Goal: Task Accomplishment & Management: Complete application form

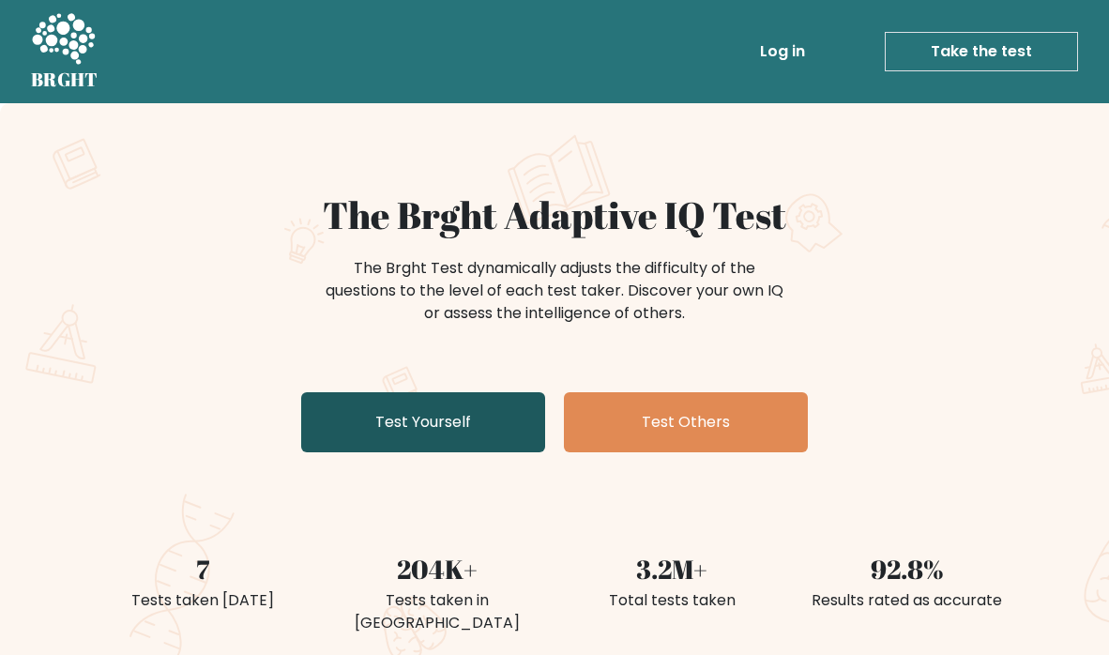
click at [440, 430] on link "Test Yourself" at bounding box center [423, 422] width 244 height 60
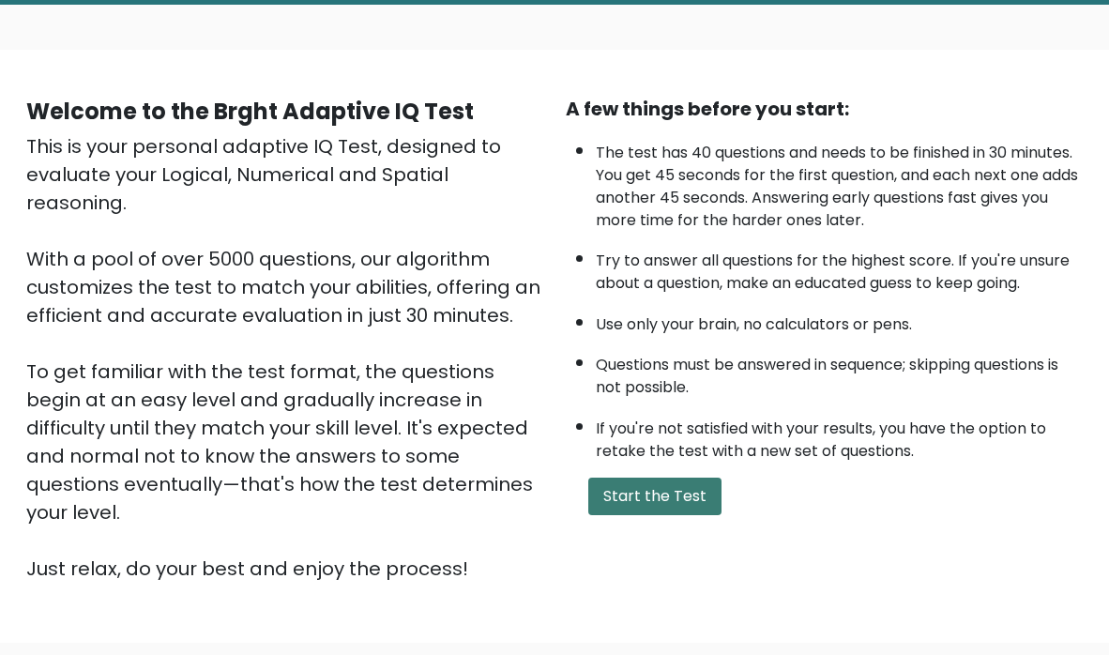
scroll to position [88, 0]
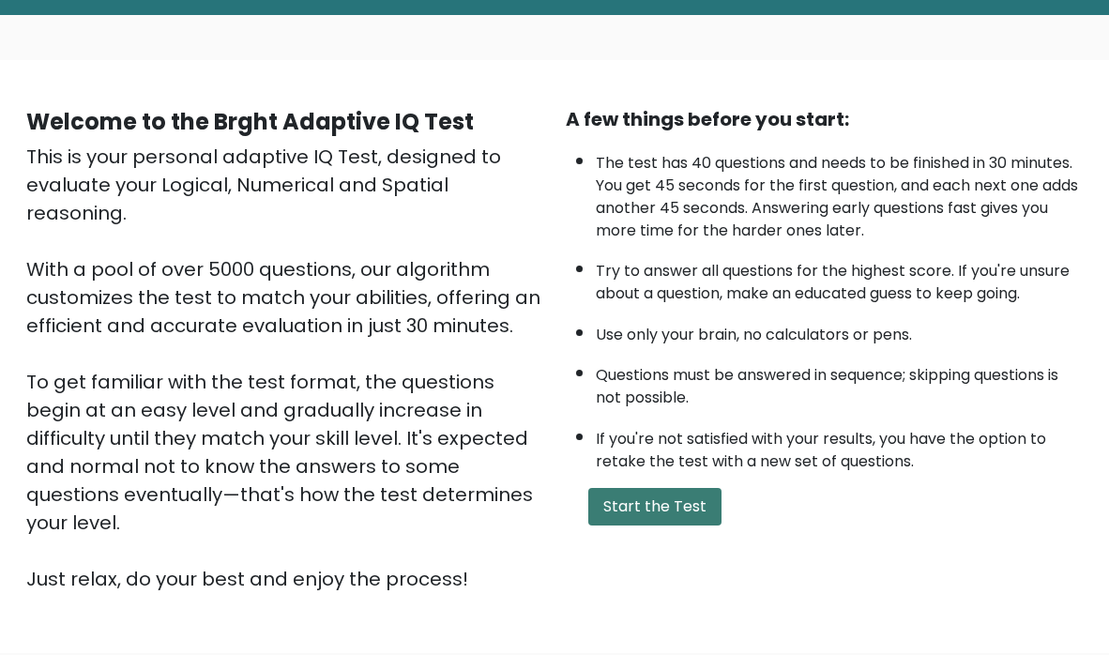
click at [670, 508] on button "Start the Test" at bounding box center [654, 507] width 133 height 38
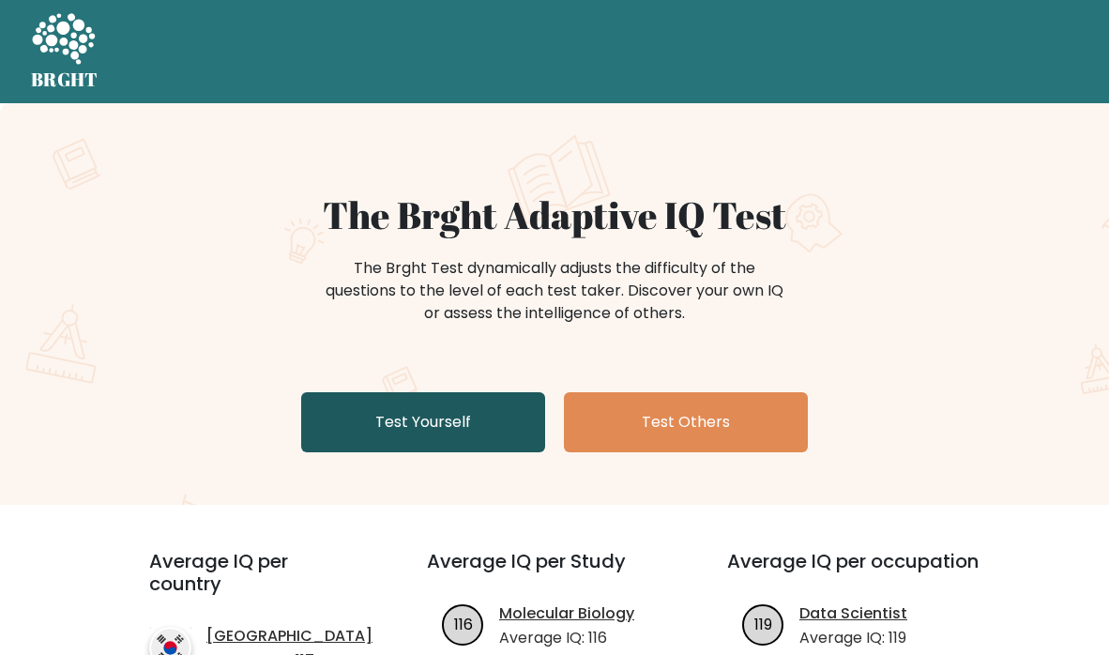
click at [451, 408] on link "Test Yourself" at bounding box center [423, 422] width 244 height 60
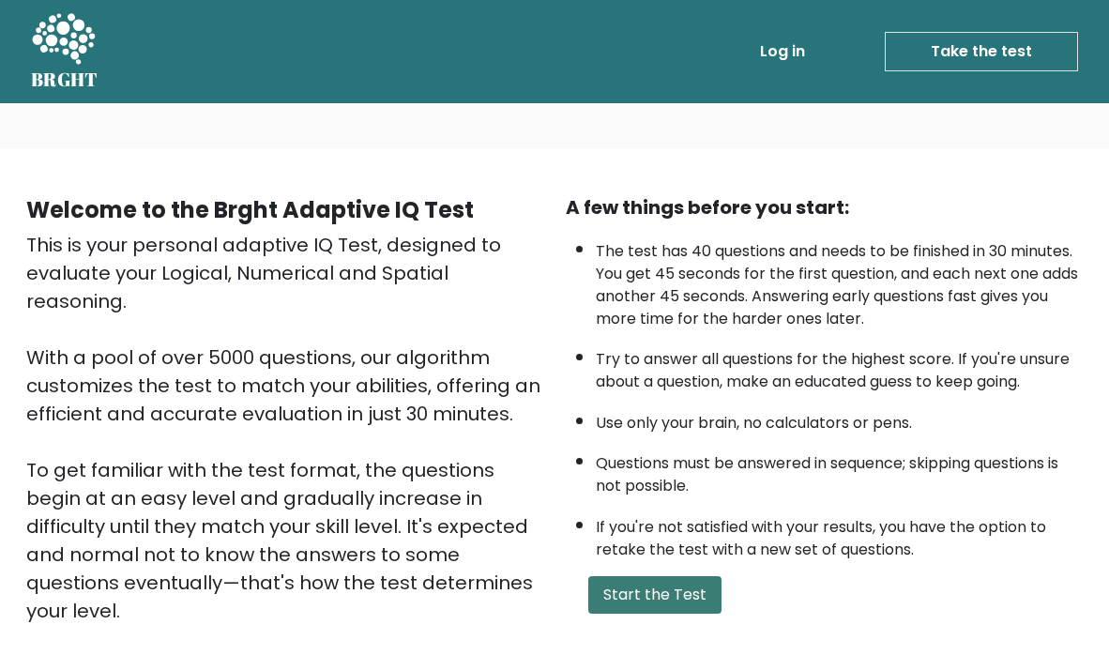
click at [643, 600] on button "Start the Test" at bounding box center [654, 595] width 133 height 38
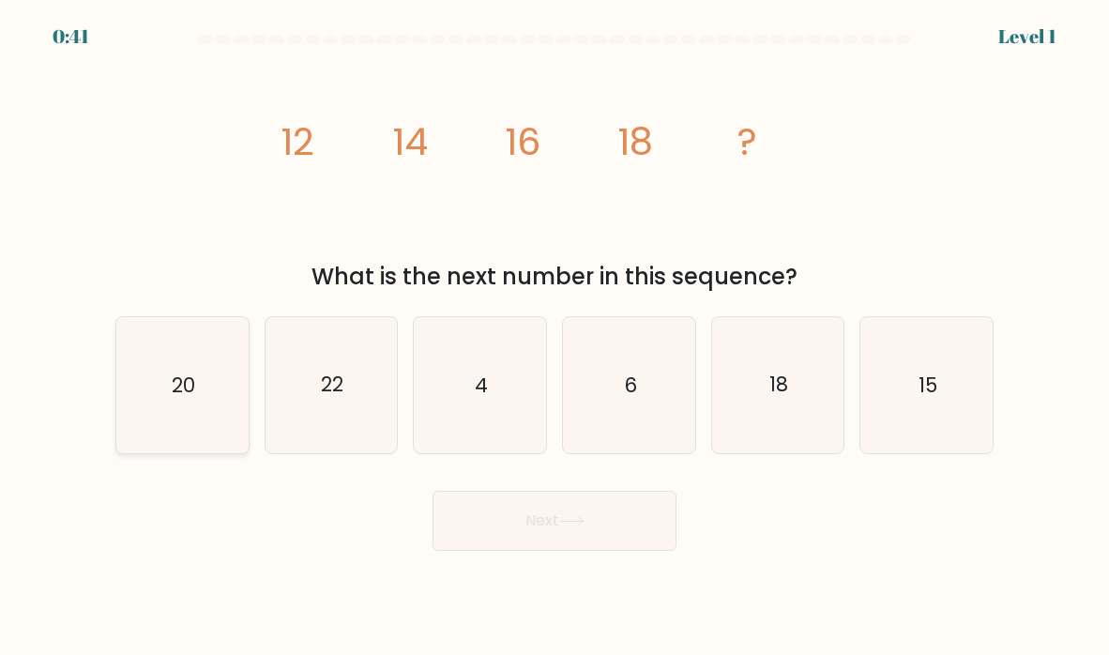
click at [206, 378] on icon "20" at bounding box center [182, 385] width 132 height 132
click at [554, 337] on input "a. 20" at bounding box center [554, 331] width 1 height 9
radio input "true"
click at [521, 530] on button "Next" at bounding box center [554, 521] width 244 height 60
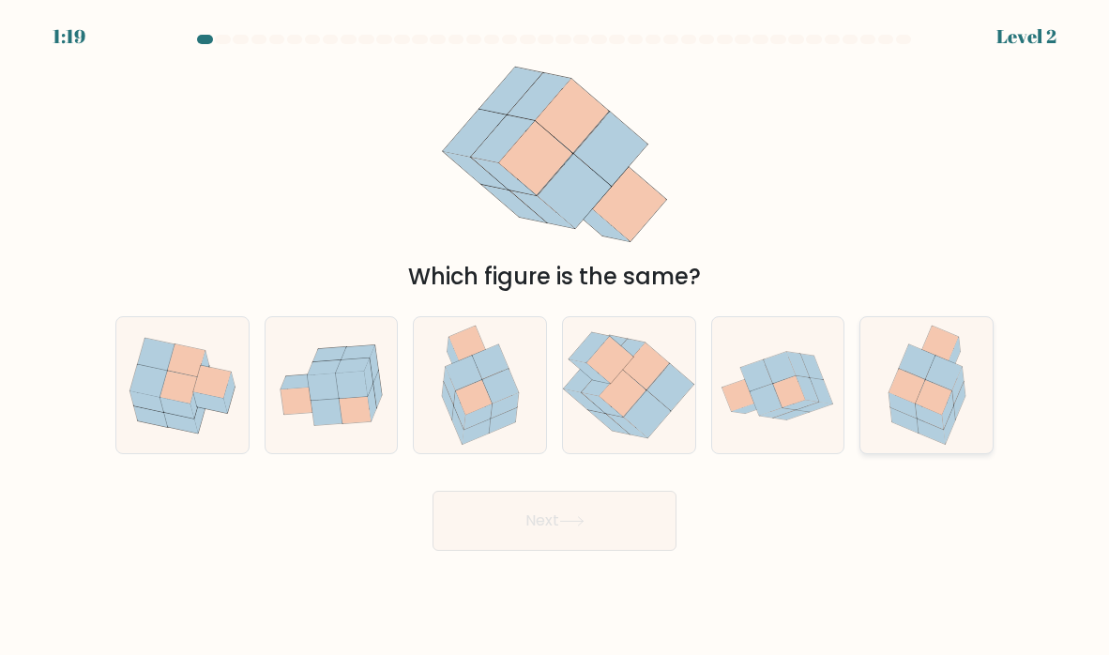
click at [876, 411] on icon at bounding box center [926, 385] width 105 height 136
click at [555, 337] on input "f." at bounding box center [554, 331] width 1 height 9
radio input "true"
click at [604, 525] on button "Next" at bounding box center [554, 521] width 244 height 60
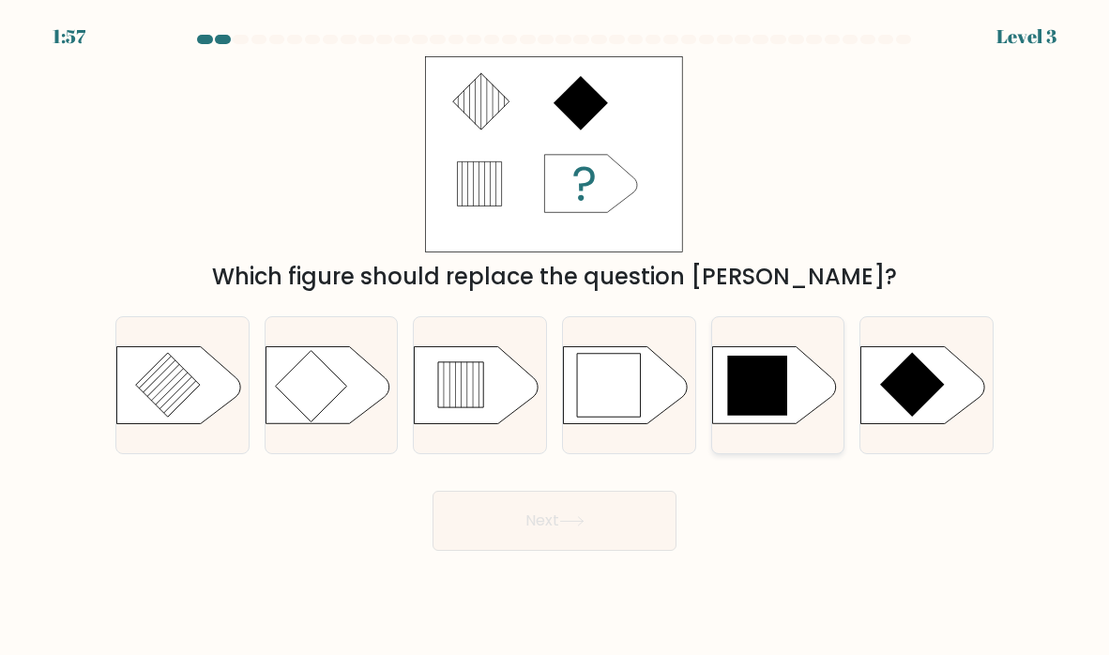
click at [779, 401] on icon at bounding box center [757, 385] width 60 height 60
click at [555, 337] on input "e." at bounding box center [554, 331] width 1 height 9
radio input "true"
click at [608, 511] on button "Next" at bounding box center [554, 521] width 244 height 60
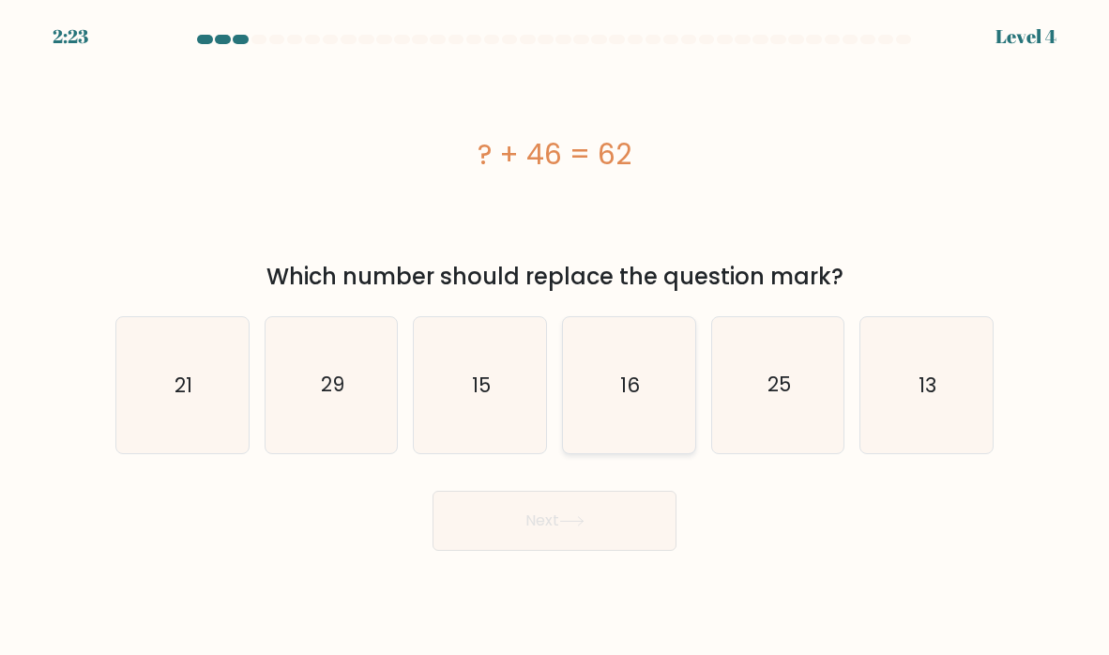
click at [604, 420] on icon "16" at bounding box center [629, 385] width 132 height 132
click at [555, 337] on input "d. 16" at bounding box center [554, 331] width 1 height 9
radio input "true"
click at [590, 492] on button "Next" at bounding box center [554, 521] width 244 height 60
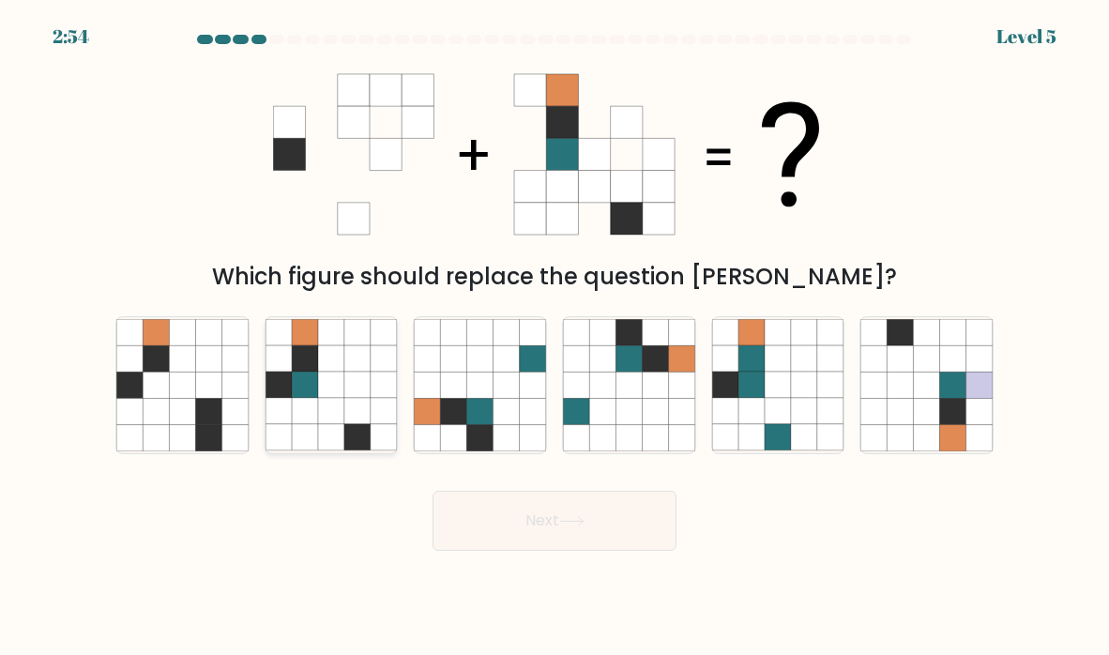
click at [332, 418] on icon at bounding box center [331, 412] width 26 height 26
click at [554, 337] on input "b." at bounding box center [554, 331] width 1 height 9
radio input "true"
click at [530, 502] on button "Next" at bounding box center [554, 521] width 244 height 60
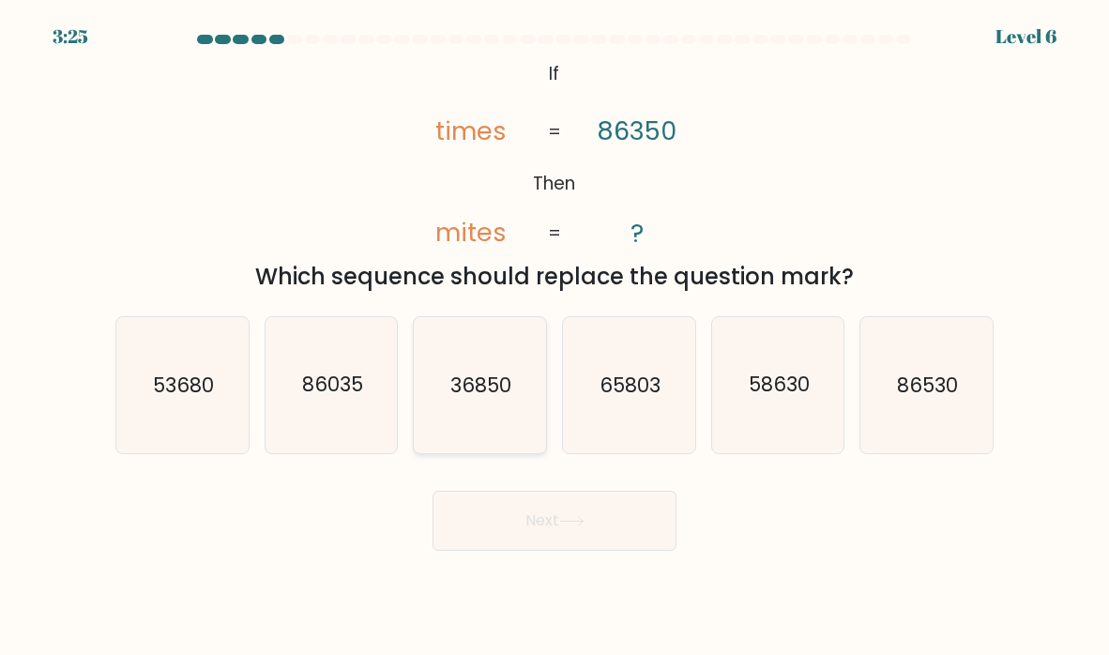
click at [518, 425] on icon "36850" at bounding box center [480, 385] width 132 height 132
click at [554, 337] on input "c. 36850" at bounding box center [554, 331] width 1 height 9
radio input "true"
click at [540, 508] on button "Next" at bounding box center [554, 521] width 244 height 60
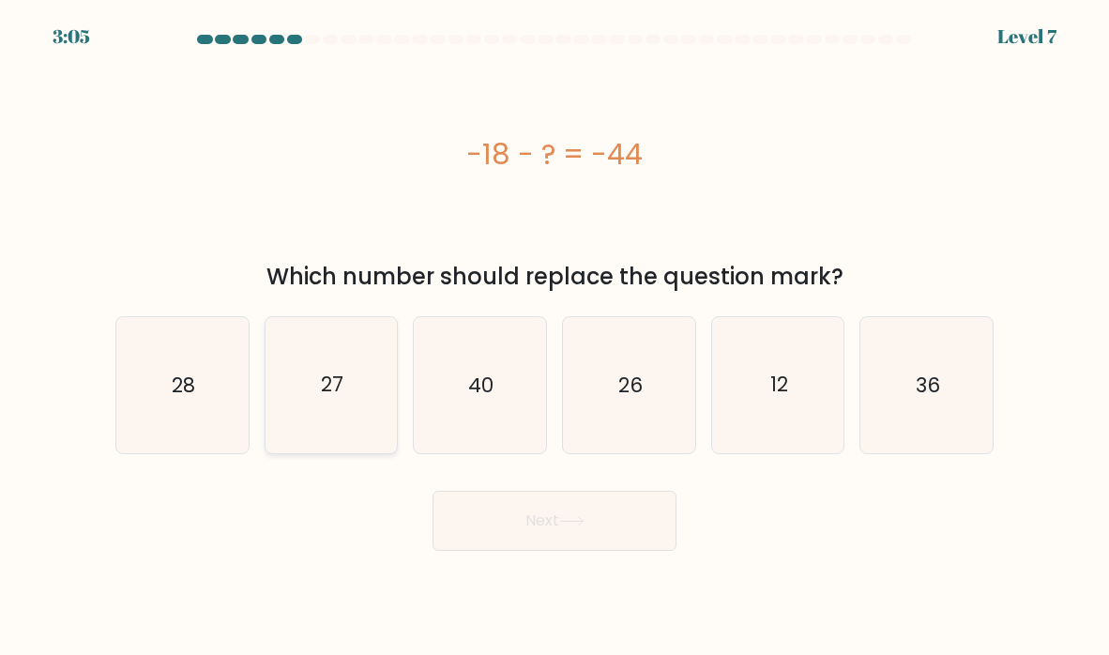
click at [340, 400] on icon "27" at bounding box center [331, 385] width 132 height 132
click at [554, 337] on input "b. 27" at bounding box center [554, 331] width 1 height 9
radio input "true"
click at [539, 523] on button "Next" at bounding box center [554, 521] width 244 height 60
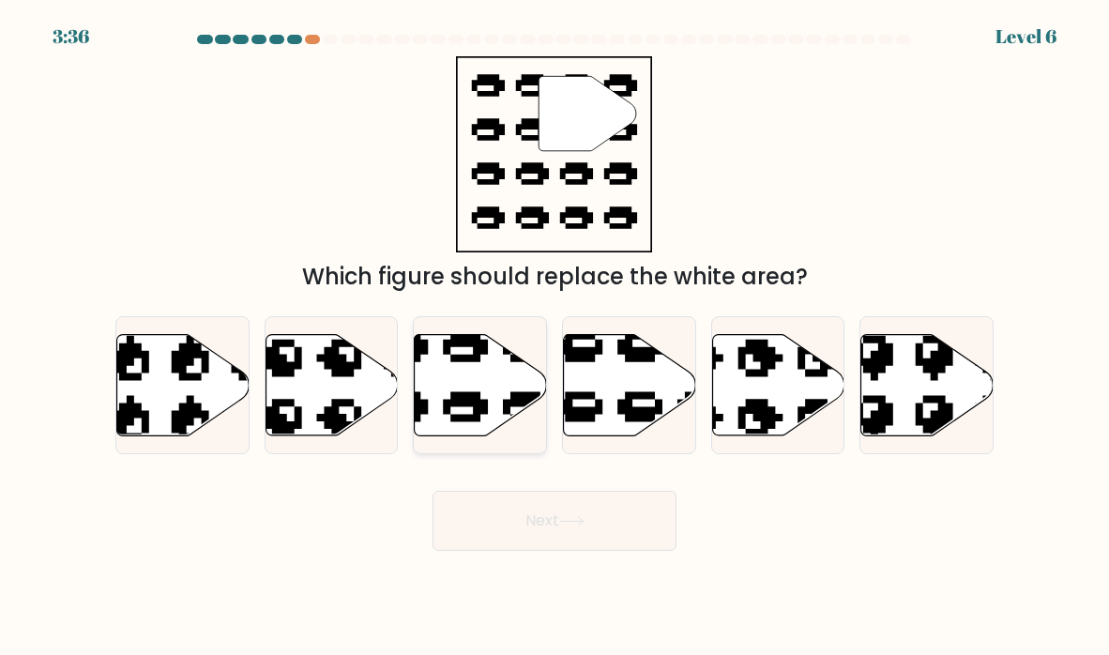
click at [462, 392] on icon at bounding box center [436, 435] width 224 height 209
click at [554, 337] on input "c." at bounding box center [554, 331] width 1 height 9
radio input "true"
click at [590, 518] on button "Next" at bounding box center [554, 521] width 244 height 60
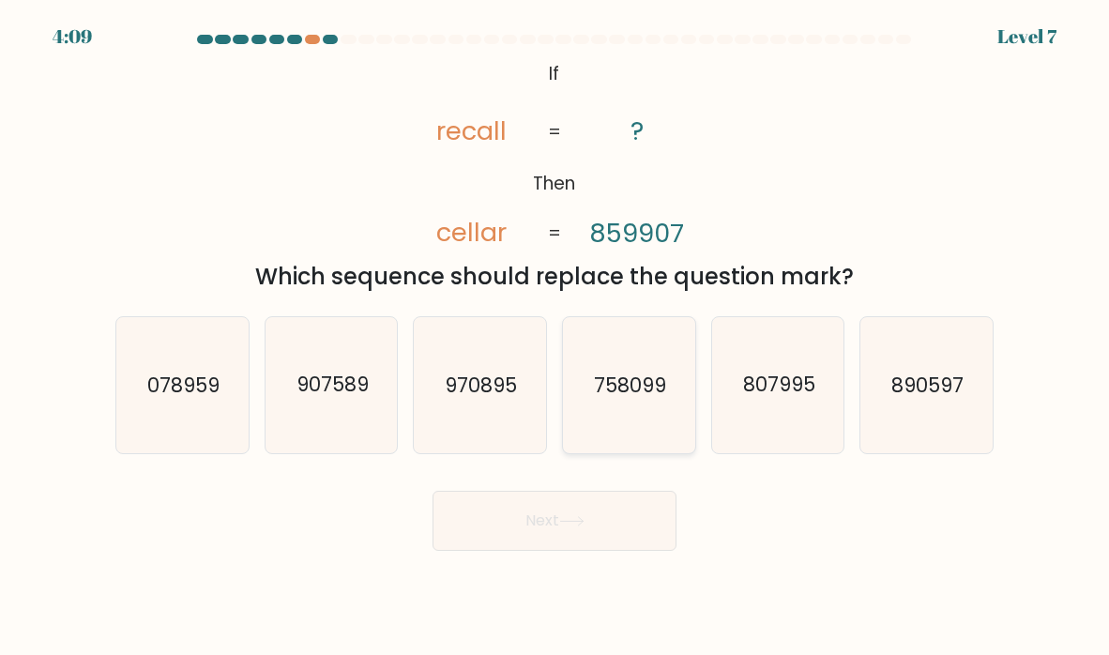
click at [635, 388] on text "758099" at bounding box center [630, 384] width 72 height 27
click at [555, 337] on input "d. 758099" at bounding box center [554, 331] width 1 height 9
radio input "true"
click at [635, 515] on button "Next" at bounding box center [554, 521] width 244 height 60
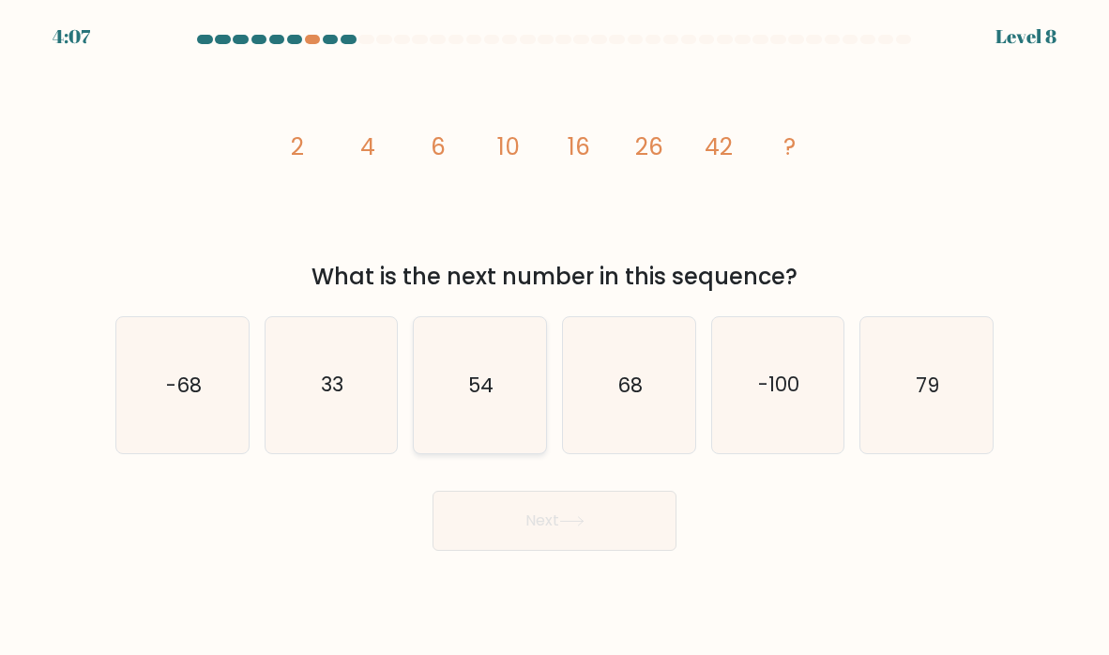
click at [503, 408] on icon "54" at bounding box center [480, 385] width 132 height 132
click at [554, 337] on input "c. 54" at bounding box center [554, 331] width 1 height 9
radio input "true"
click at [555, 505] on button "Next" at bounding box center [554, 521] width 244 height 60
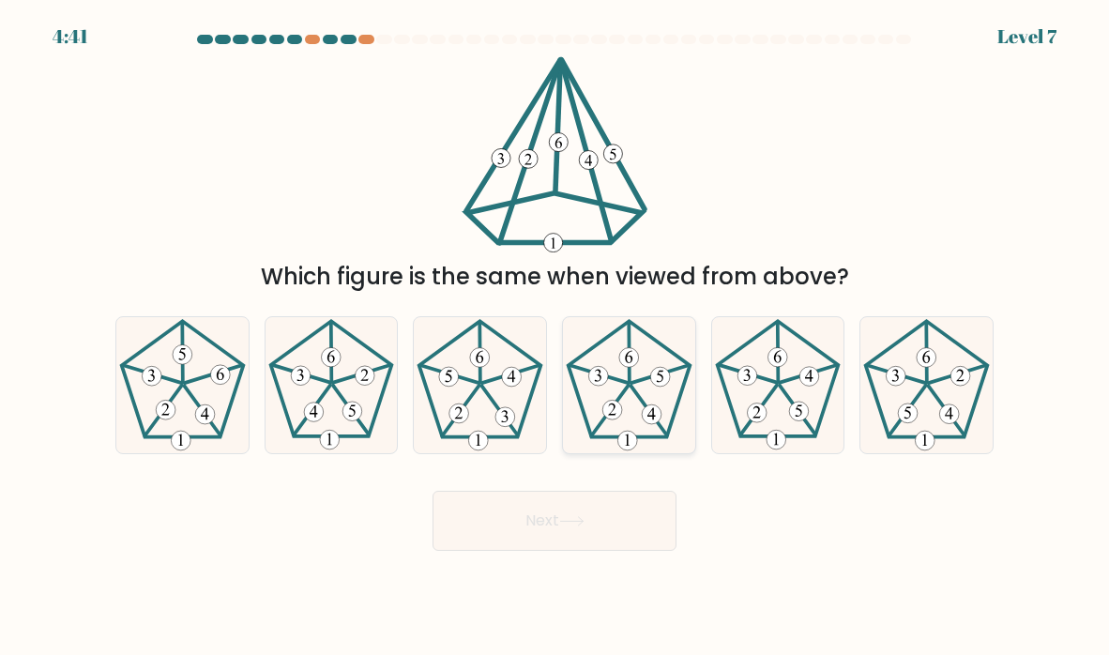
click at [629, 399] on icon at bounding box center [629, 385] width 132 height 132
click at [555, 337] on input "d." at bounding box center [554, 331] width 1 height 9
radio input "true"
click at [610, 512] on button "Next" at bounding box center [554, 521] width 244 height 60
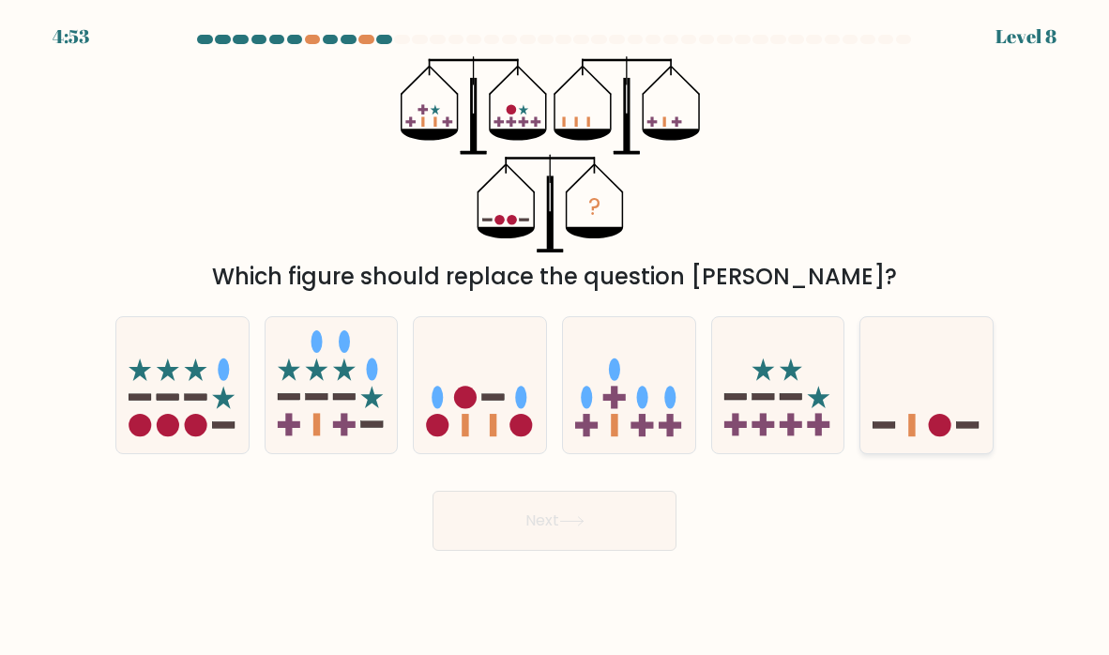
click at [902, 421] on icon at bounding box center [926, 385] width 132 height 110
click at [555, 337] on input "f." at bounding box center [554, 331] width 1 height 9
radio input "true"
click at [631, 515] on button "Next" at bounding box center [554, 521] width 244 height 60
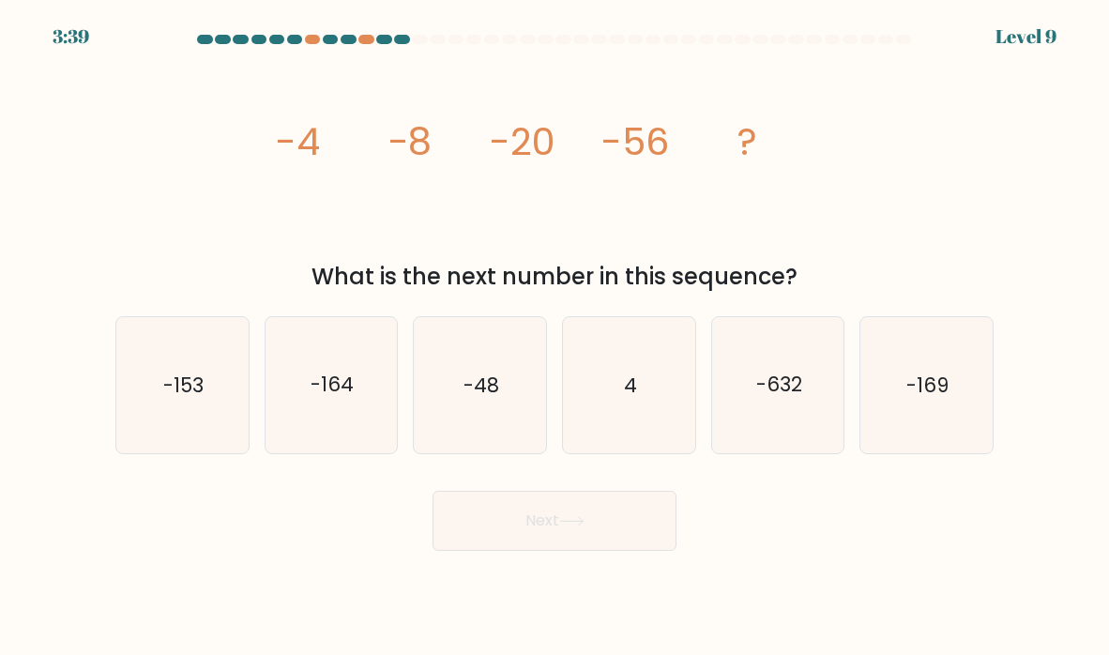
click at [391, 536] on div "Next" at bounding box center [554, 513] width 900 height 74
click at [329, 436] on icon "-164" at bounding box center [331, 385] width 132 height 132
click at [554, 337] on input "b. -164" at bounding box center [554, 331] width 1 height 9
radio input "true"
click at [492, 510] on button "Next" at bounding box center [554, 521] width 244 height 60
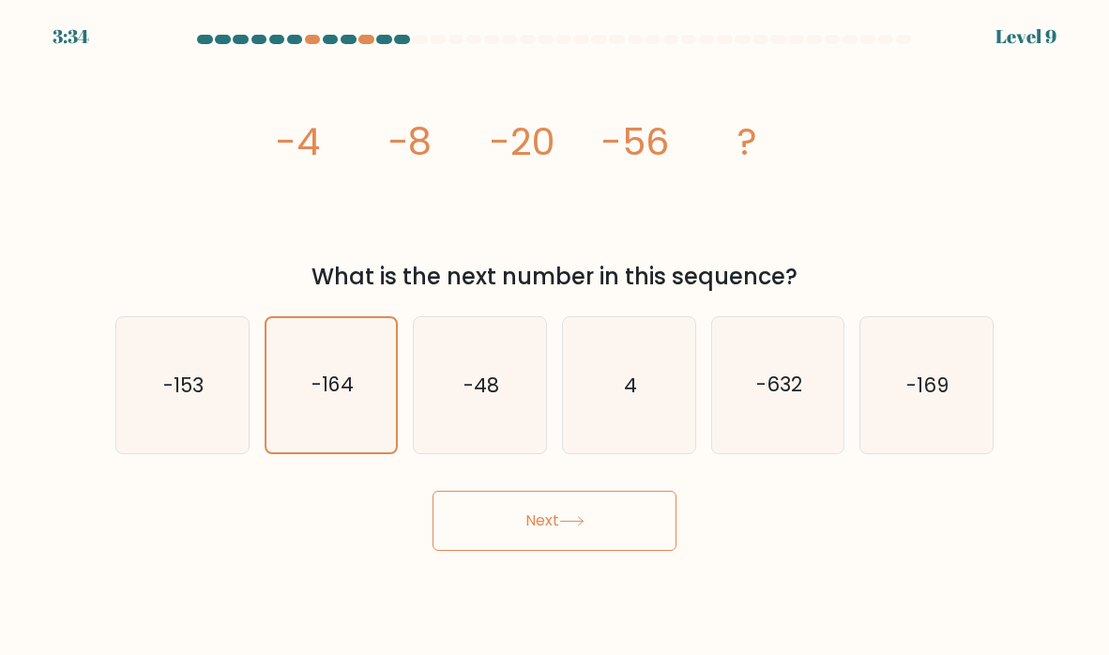
click at [570, 534] on button "Next" at bounding box center [554, 521] width 244 height 60
click at [581, 519] on icon at bounding box center [571, 521] width 25 height 10
click at [803, 529] on div "Next" at bounding box center [554, 513] width 900 height 74
click at [513, 384] on icon "-48" at bounding box center [480, 385] width 132 height 132
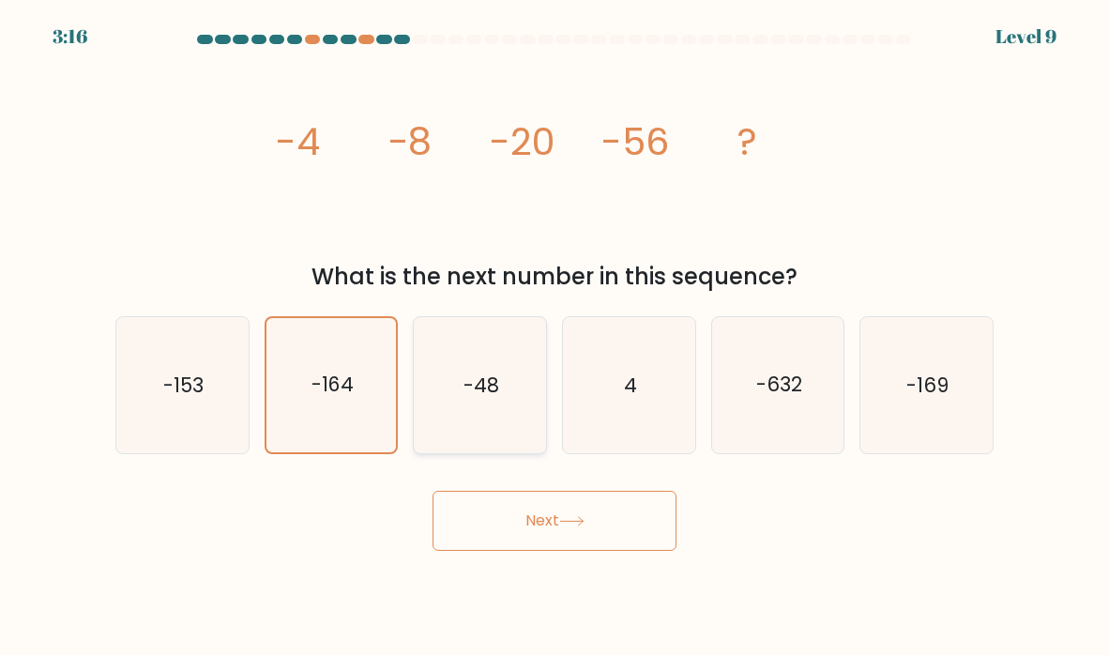
click at [554, 337] on input "c. -48" at bounding box center [554, 331] width 1 height 9
radio input "true"
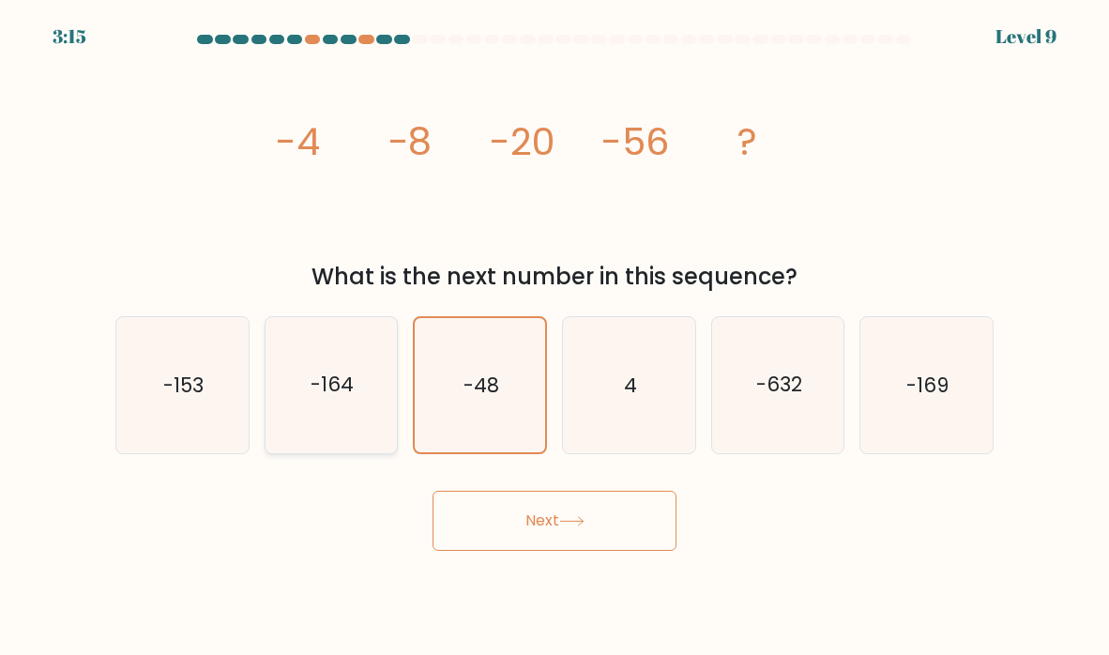
click at [347, 377] on text "-164" at bounding box center [331, 384] width 43 height 27
click at [554, 337] on input "b. -164" at bounding box center [554, 331] width 1 height 9
radio input "true"
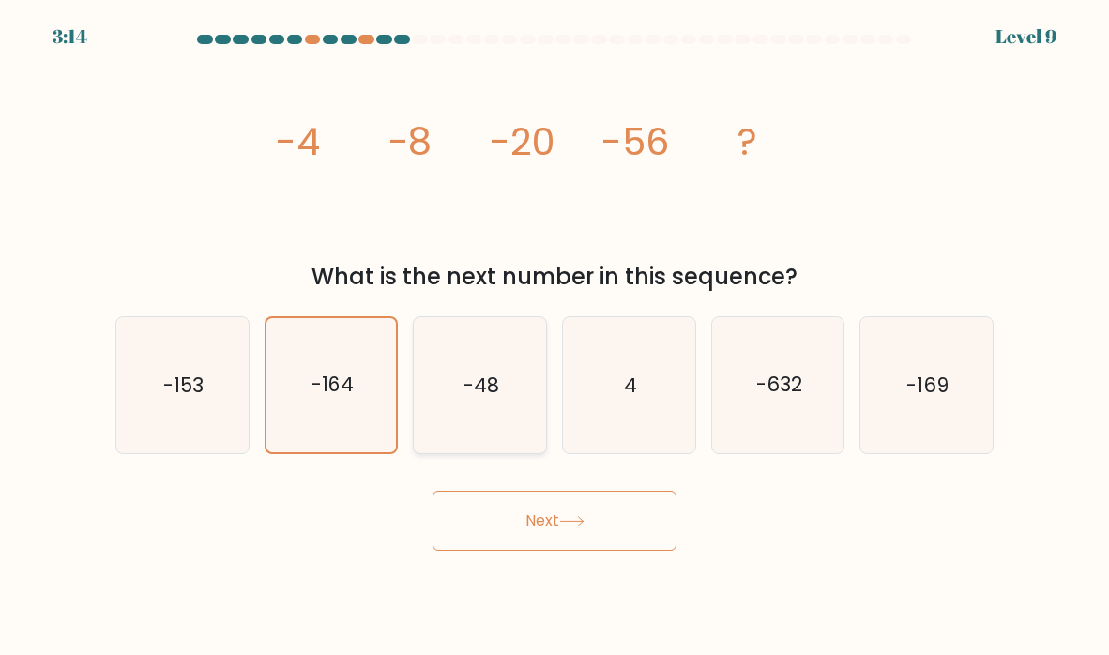
click at [476, 398] on text "-48" at bounding box center [481, 384] width 36 height 27
click at [554, 337] on input "c. -48" at bounding box center [554, 331] width 1 height 9
radio input "true"
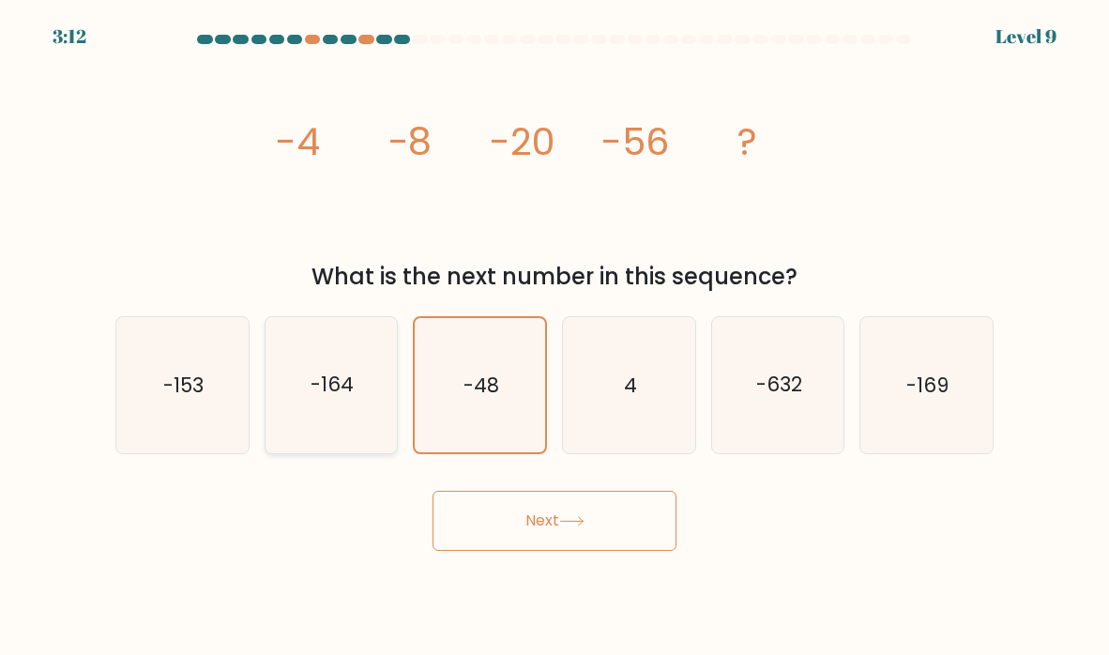
click at [386, 412] on icon "-164" at bounding box center [331, 385] width 132 height 132
click at [554, 337] on input "b. -164" at bounding box center [554, 331] width 1 height 9
radio input "true"
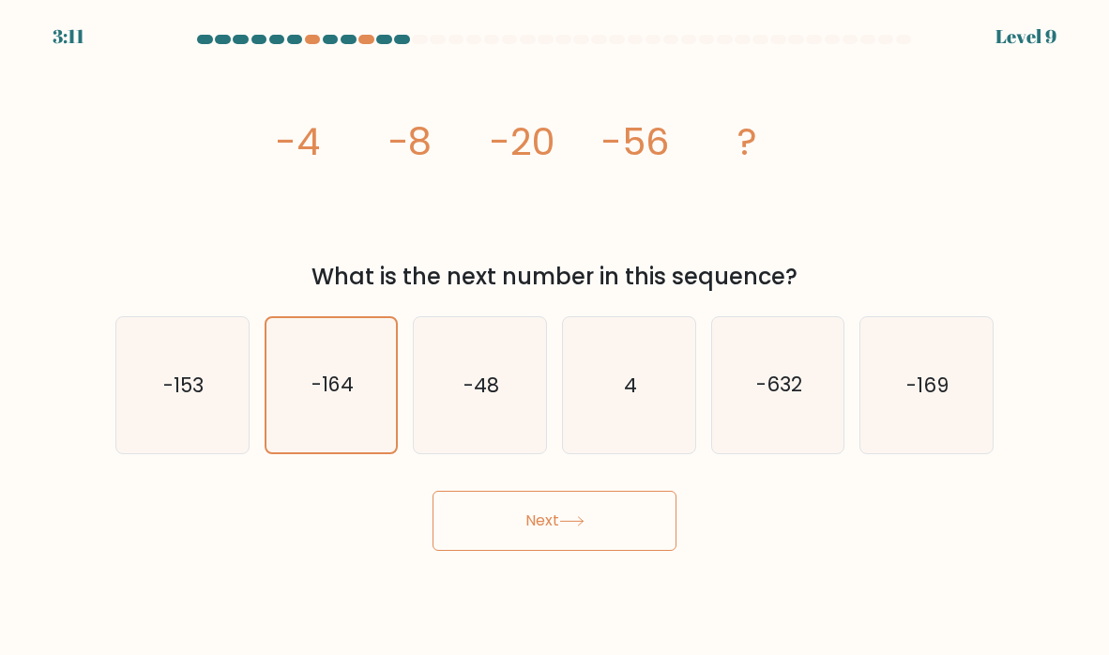
click at [530, 517] on button "Next" at bounding box center [554, 521] width 244 height 60
click at [188, 440] on icon "-153" at bounding box center [182, 385] width 132 height 132
click at [554, 337] on input "a. -153" at bounding box center [554, 331] width 1 height 9
radio input "true"
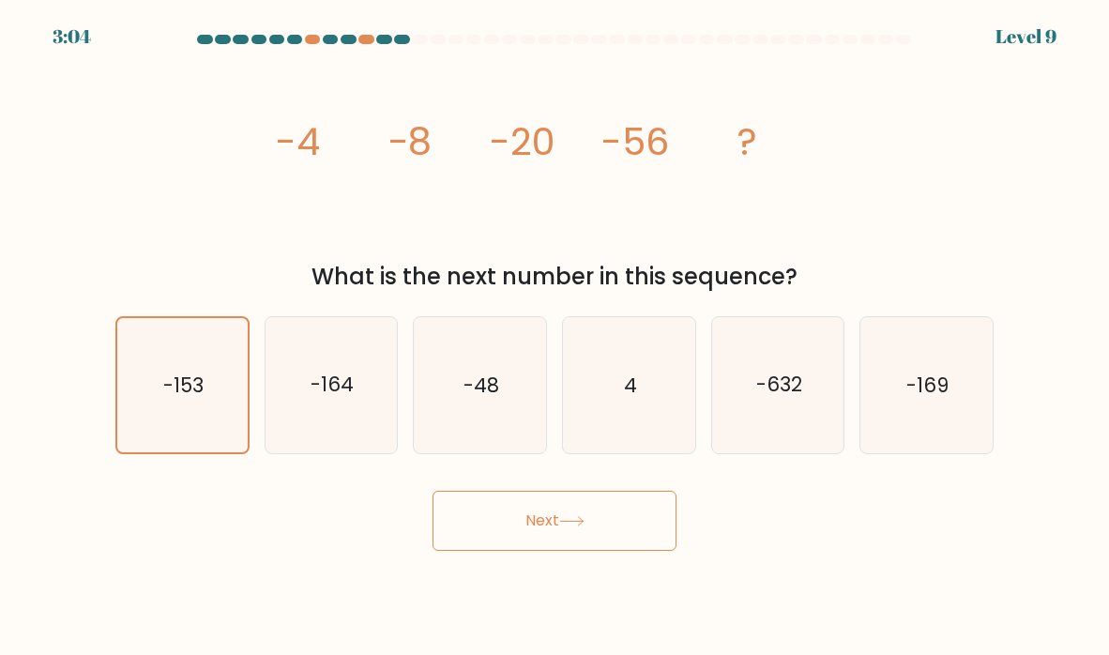
click at [597, 491] on button "Next" at bounding box center [554, 521] width 244 height 60
click at [582, 192] on icon "image/svg+xml -4 -8 -20 -56 ?" at bounding box center [554, 154] width 563 height 196
click at [671, 227] on icon "image/svg+xml -4 -8 -20 -56 ?" at bounding box center [554, 154] width 563 height 196
click at [534, 513] on button "Next" at bounding box center [554, 521] width 244 height 60
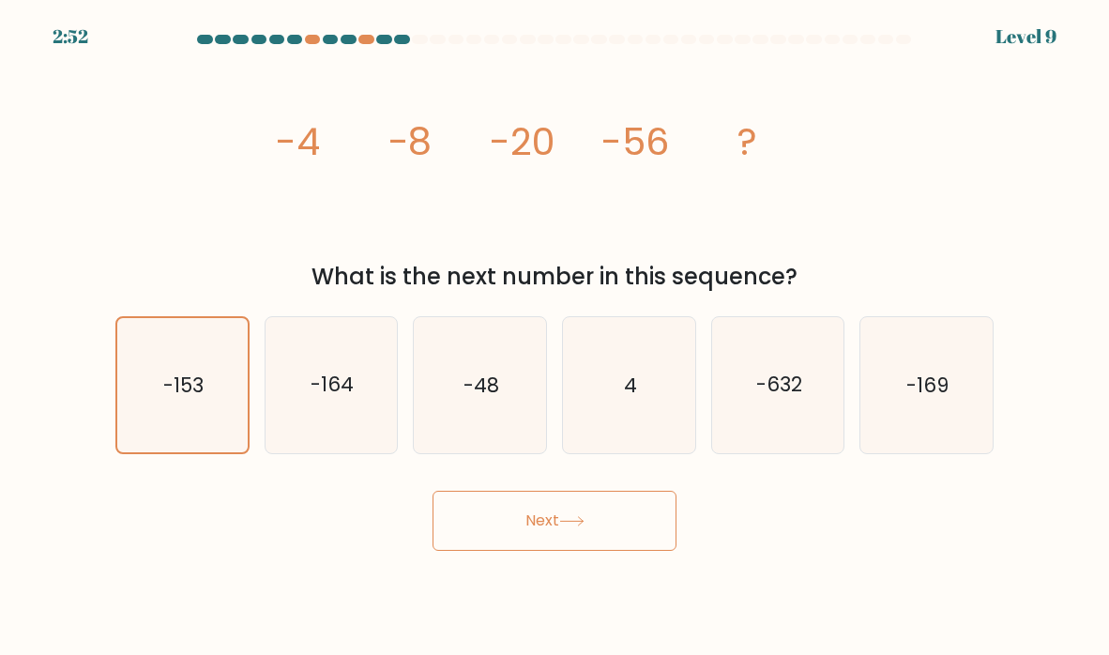
click at [534, 513] on button "Next" at bounding box center [554, 521] width 244 height 60
click at [364, 371] on icon "-164" at bounding box center [331, 385] width 132 height 132
click at [554, 337] on input "b. -164" at bounding box center [554, 331] width 1 height 9
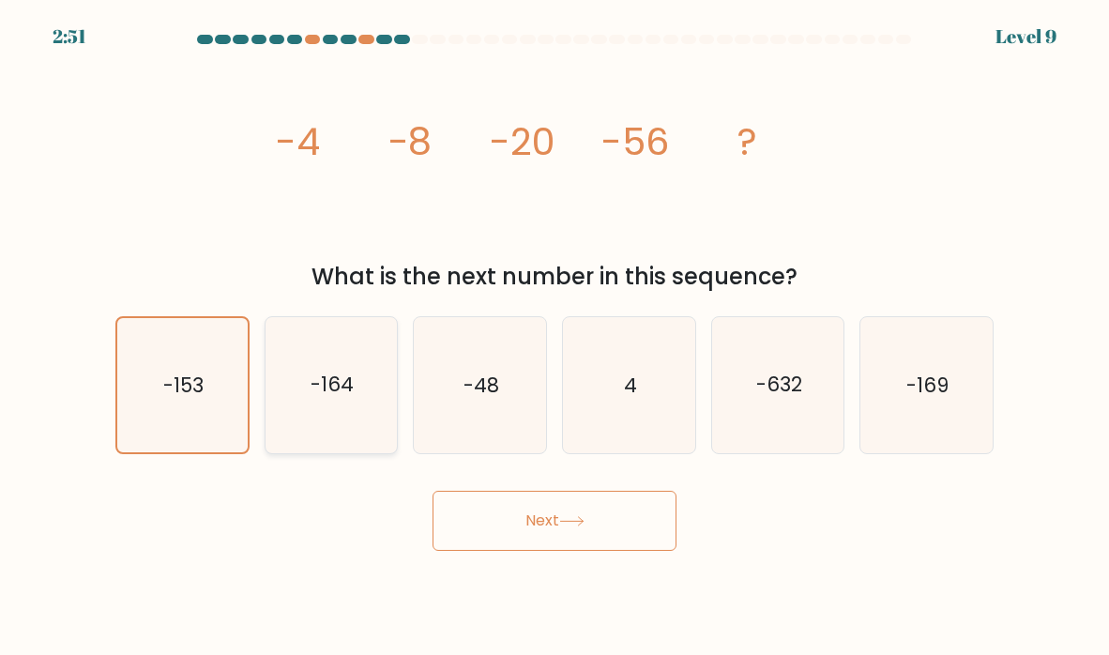
radio input "true"
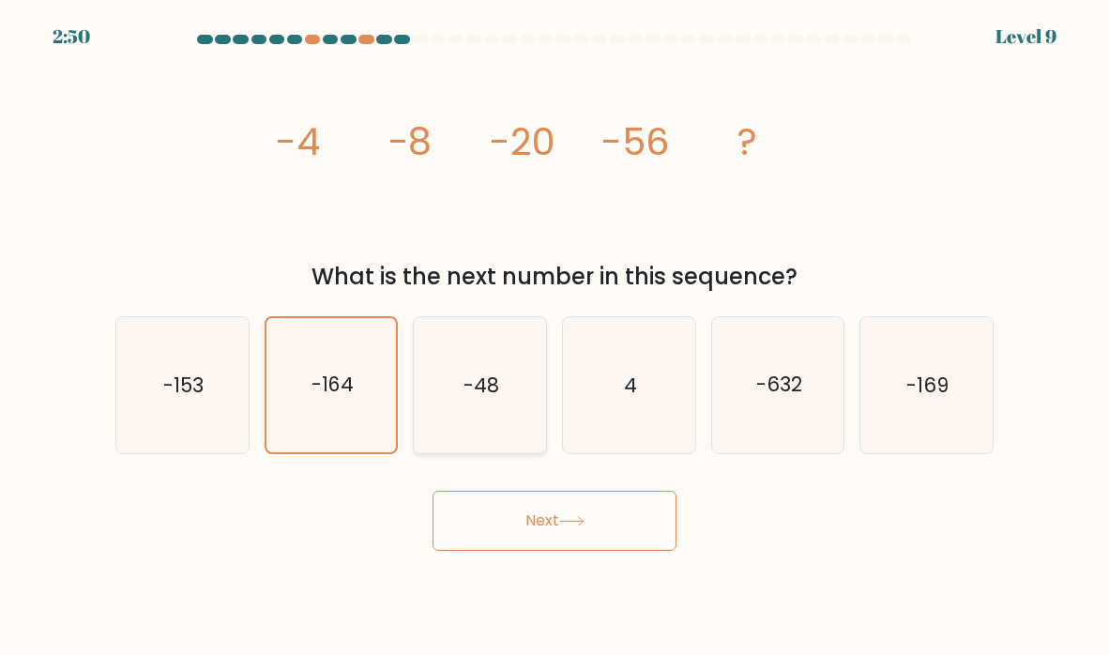
click at [431, 374] on icon "-48" at bounding box center [480, 385] width 132 height 132
click at [554, 337] on input "c. -48" at bounding box center [554, 331] width 1 height 9
radio input "true"
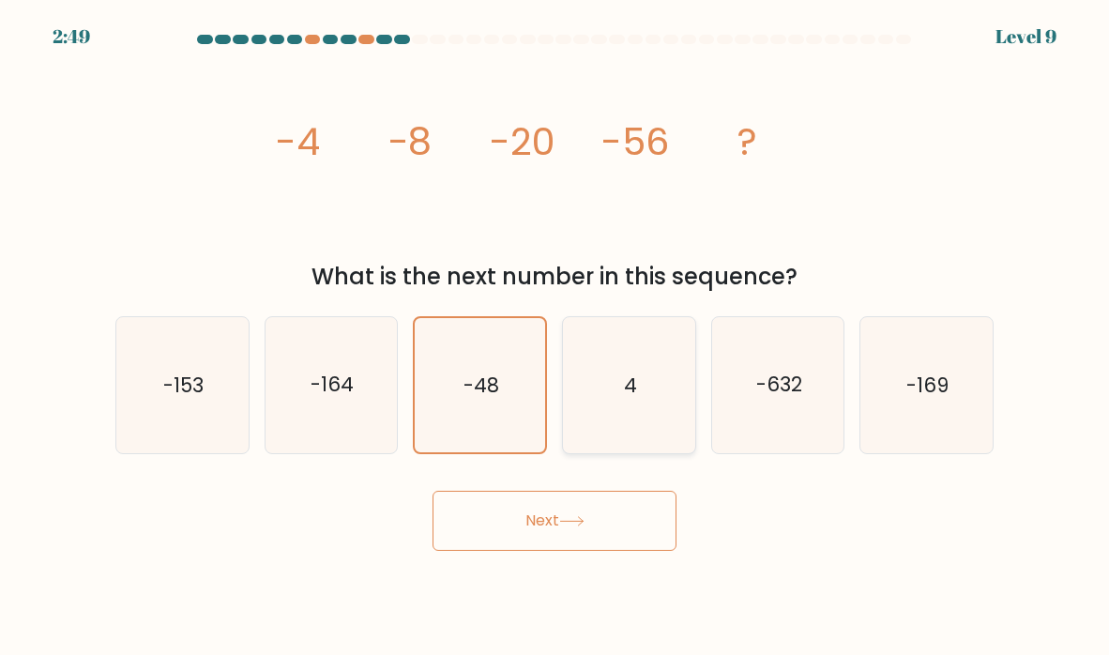
click at [603, 386] on icon "4" at bounding box center [629, 385] width 132 height 132
click at [555, 337] on input "d. 4" at bounding box center [554, 331] width 1 height 9
radio input "true"
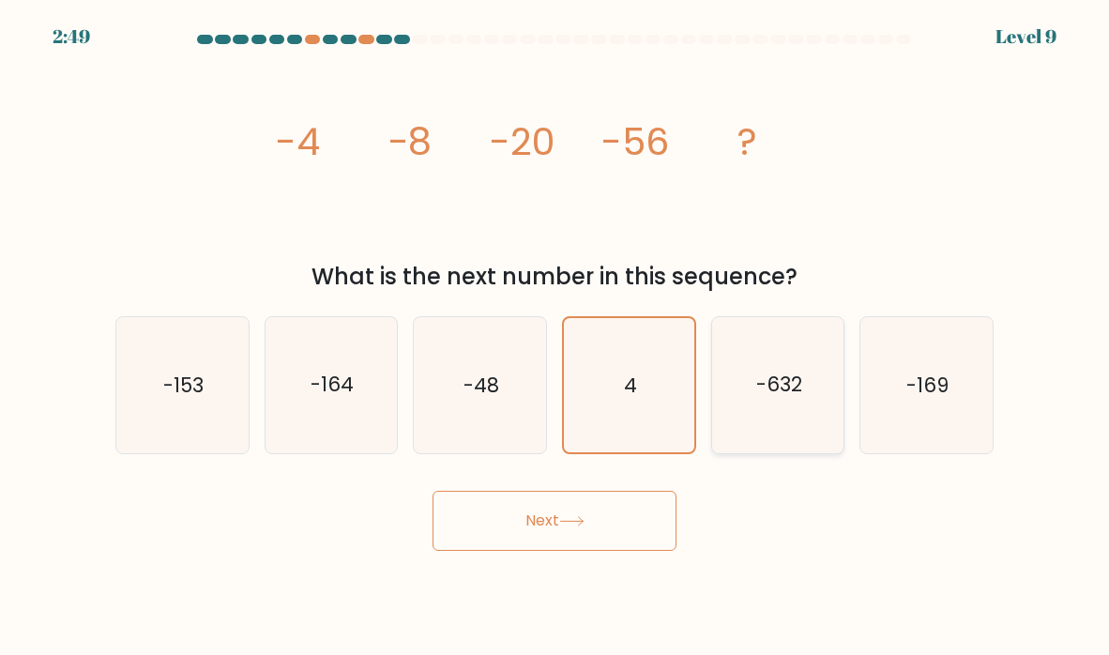
click at [764, 399] on text "-632" at bounding box center [779, 384] width 46 height 27
click at [555, 337] on input "e. -632" at bounding box center [554, 331] width 1 height 9
radio input "true"
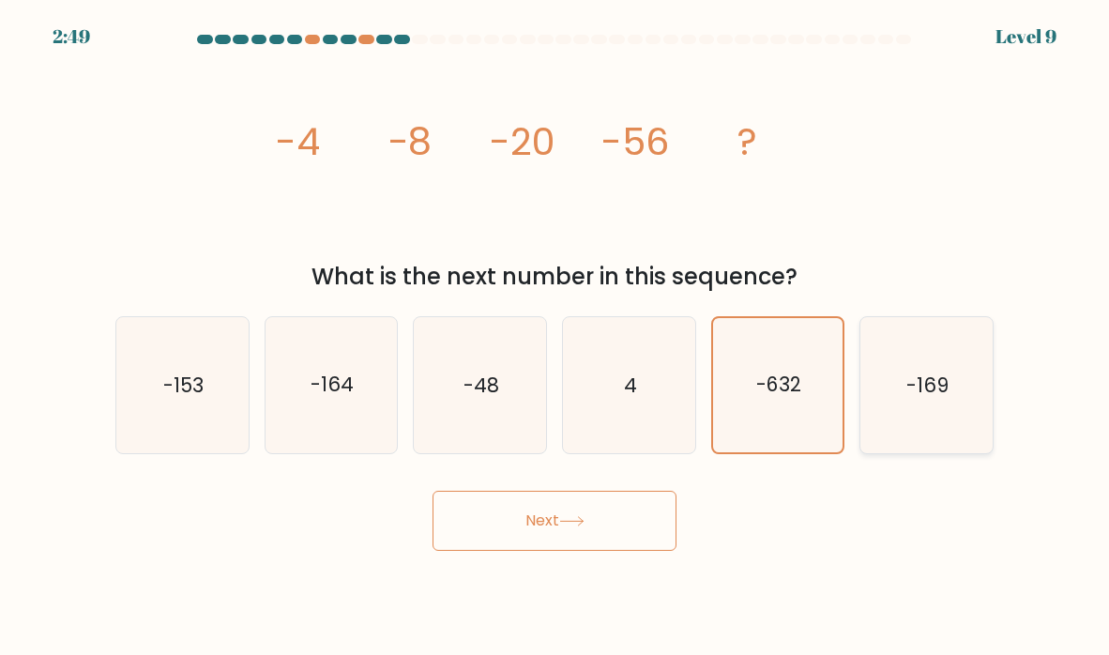
click at [897, 385] on icon "-169" at bounding box center [926, 385] width 132 height 132
click at [555, 337] on input "f. -169" at bounding box center [554, 331] width 1 height 9
radio input "true"
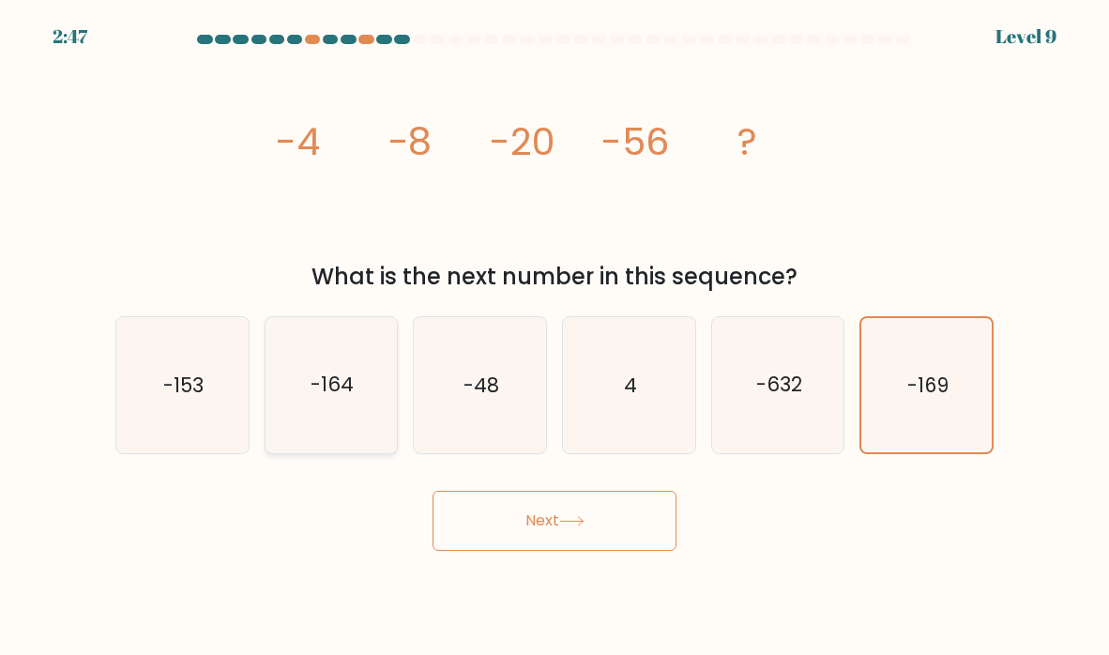
click at [355, 387] on icon "-164" at bounding box center [331, 385] width 132 height 132
click at [554, 337] on input "b. -164" at bounding box center [554, 331] width 1 height 9
radio input "true"
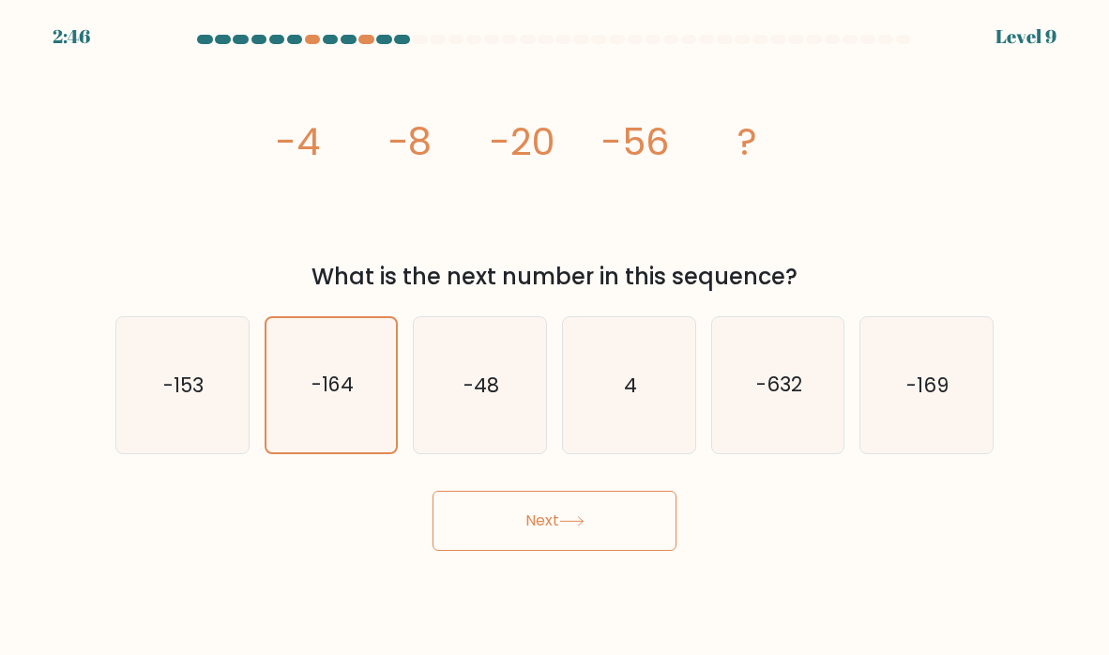
click at [562, 534] on button "Next" at bounding box center [554, 521] width 244 height 60
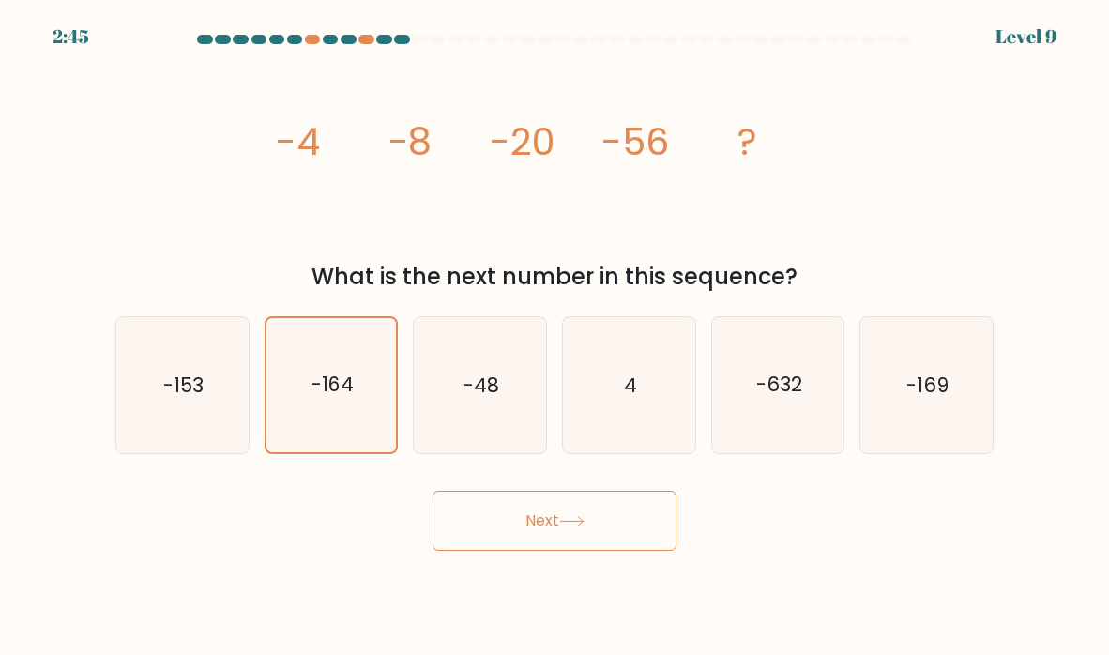
click at [562, 534] on button "Next" at bounding box center [554, 521] width 244 height 60
click at [38, 369] on form at bounding box center [554, 293] width 1109 height 516
